Goal: Task Accomplishment & Management: Manage account settings

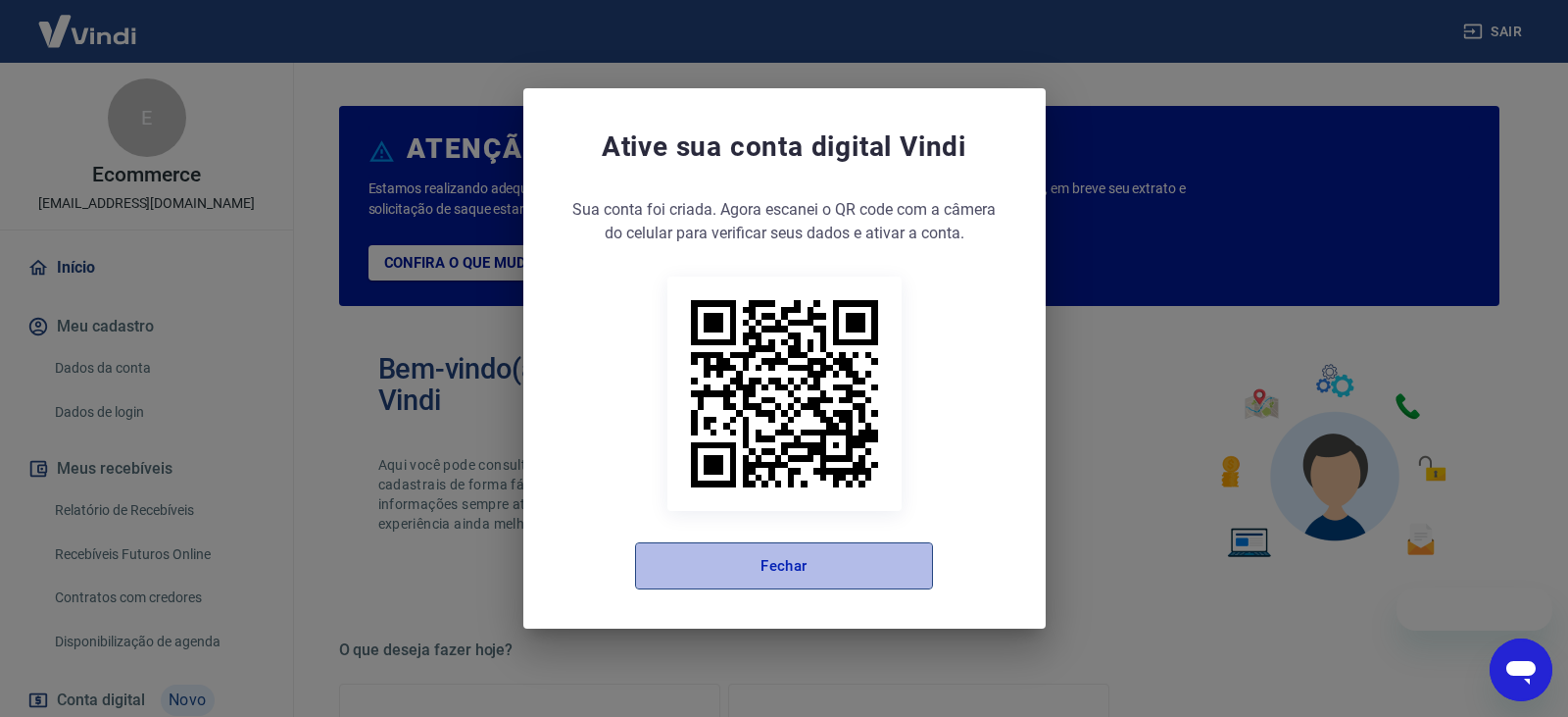
click at [824, 553] on button "Fechar" at bounding box center [784, 565] width 297 height 47
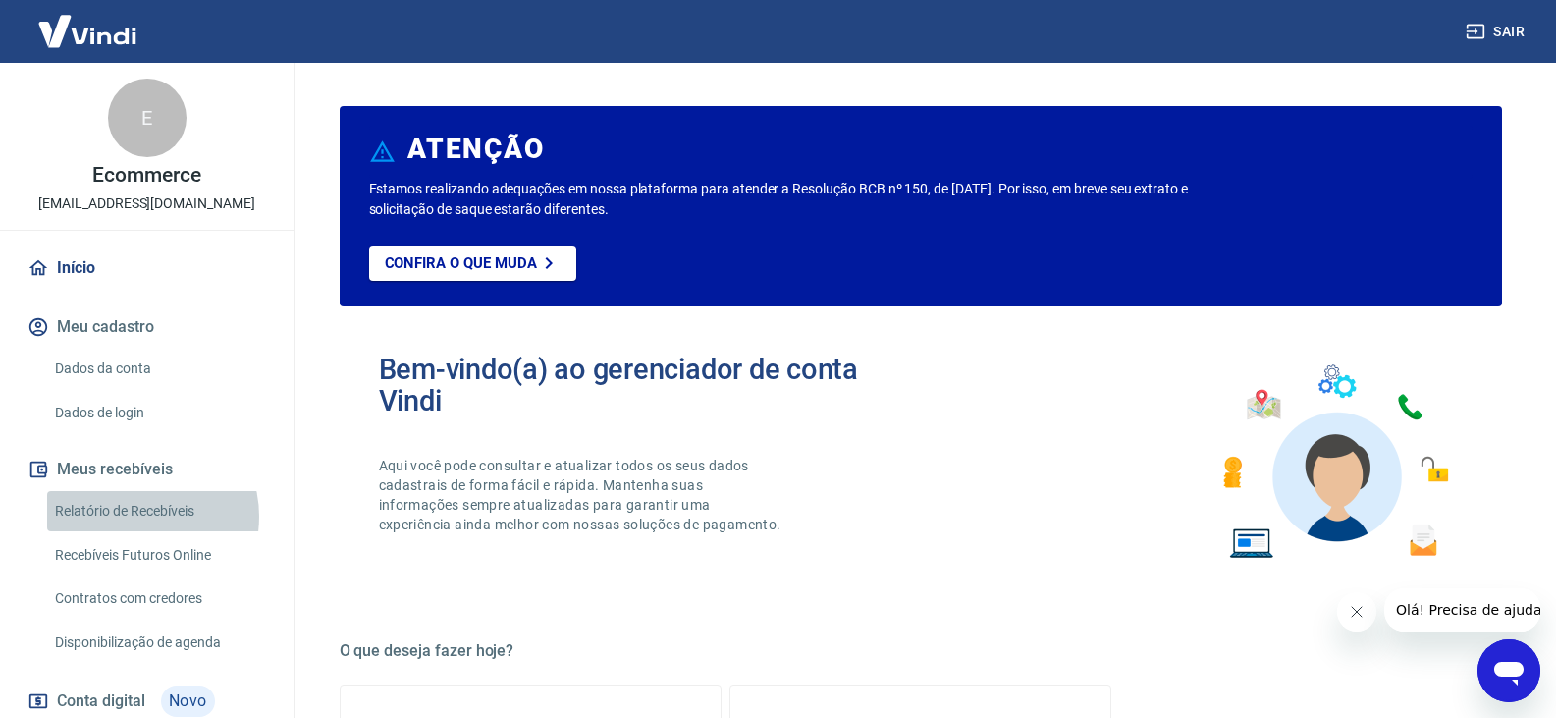
click at [136, 517] on link "Relatório de Recebíveis" at bounding box center [158, 511] width 223 height 40
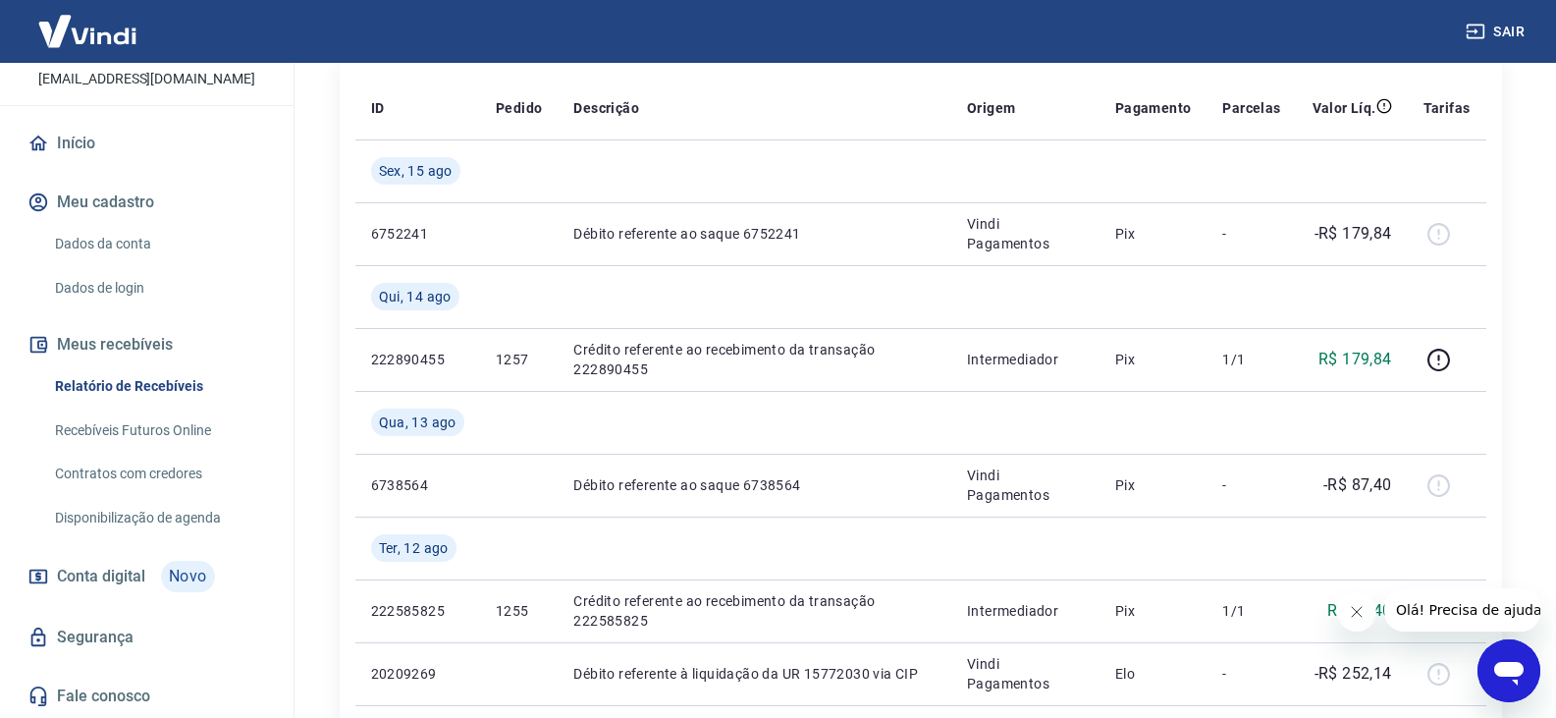
scroll to position [294, 0]
